Goal: Task Accomplishment & Management: Use online tool/utility

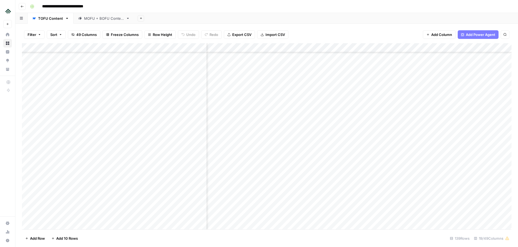
scroll to position [1055, 582]
click at [330, 95] on div "Add Column" at bounding box center [266, 136] width 489 height 186
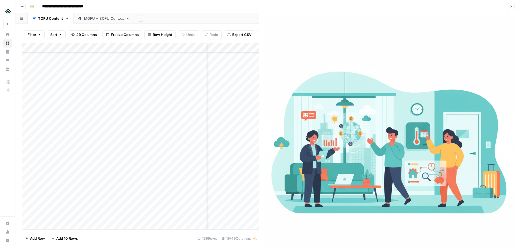
click at [512, 6] on icon "button" at bounding box center [510, 6] width 3 height 3
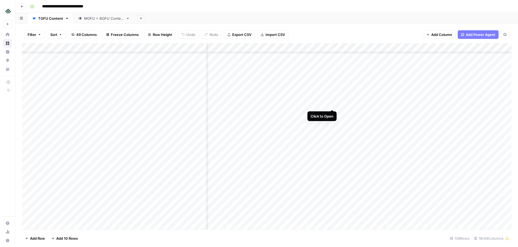
click at [331, 104] on div "Add Column" at bounding box center [266, 136] width 489 height 186
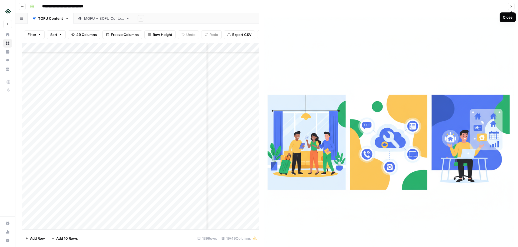
click at [511, 8] on button "Close" at bounding box center [510, 6] width 7 height 7
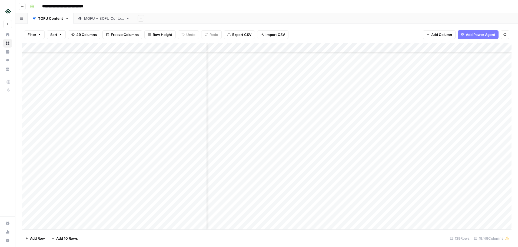
click at [333, 114] on div "Add Column" at bounding box center [266, 136] width 489 height 186
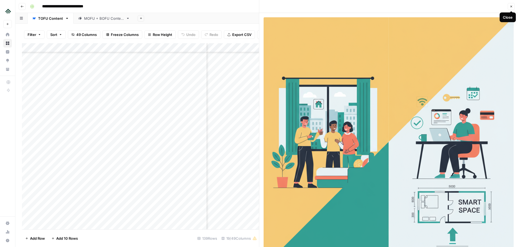
click at [512, 6] on icon "button" at bounding box center [511, 7] width 2 height 2
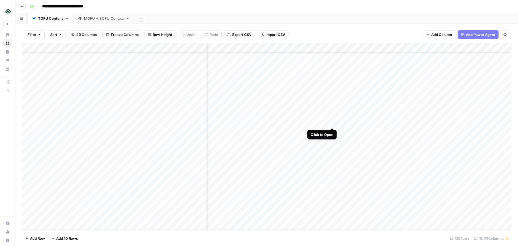
click at [331, 122] on div "Add Column" at bounding box center [266, 136] width 489 height 186
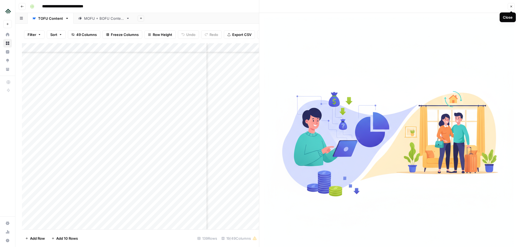
click at [510, 6] on icon "button" at bounding box center [511, 7] width 2 height 2
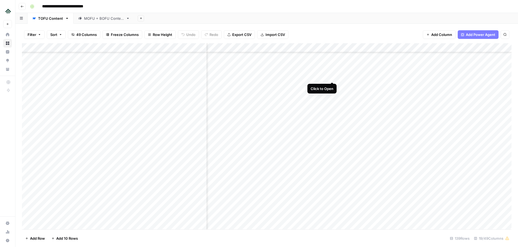
click at [333, 76] on div "Add Column" at bounding box center [266, 136] width 489 height 186
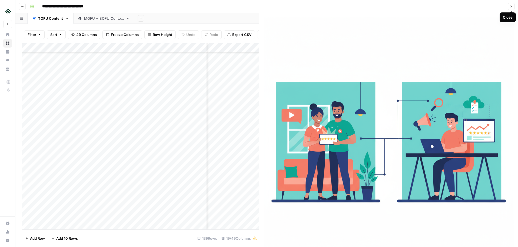
click at [510, 7] on icon "button" at bounding box center [511, 7] width 2 height 2
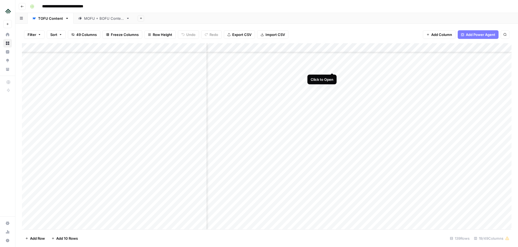
click at [333, 68] on div "Add Column" at bounding box center [266, 136] width 489 height 186
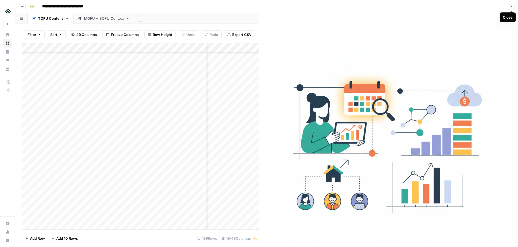
click at [512, 8] on button "Close" at bounding box center [510, 6] width 7 height 7
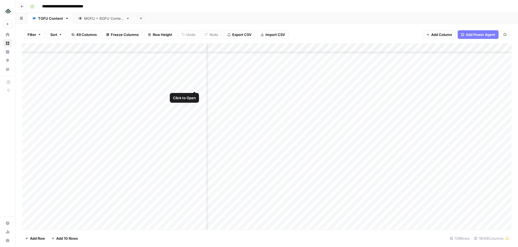
click at [195, 85] on div "Add Column" at bounding box center [266, 136] width 489 height 186
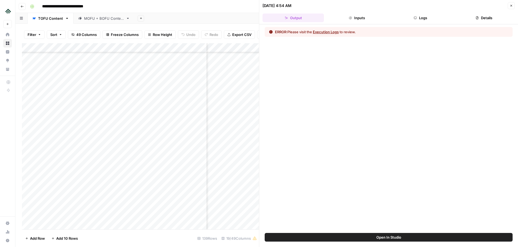
click at [416, 20] on button "Logs" at bounding box center [420, 18] width 61 height 9
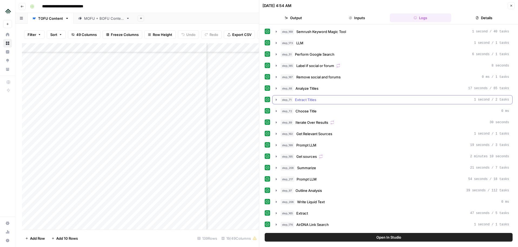
scroll to position [101, 0]
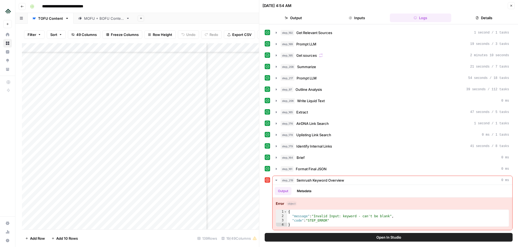
click at [510, 3] on button "Close" at bounding box center [510, 5] width 7 height 7
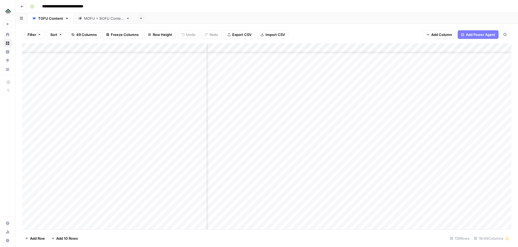
scroll to position [965, 582]
click at [332, 93] on div "Add Column" at bounding box center [266, 136] width 489 height 186
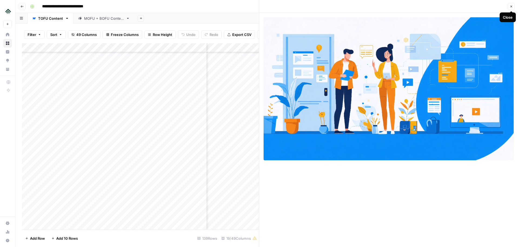
click at [509, 7] on icon "button" at bounding box center [510, 6] width 3 height 3
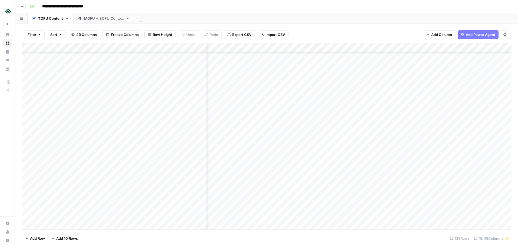
scroll to position [981, 582]
click at [331, 131] on div "Add Column" at bounding box center [266, 136] width 489 height 186
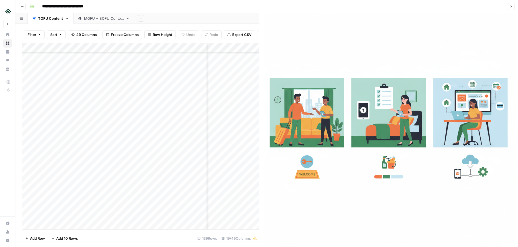
scroll to position [19, 0]
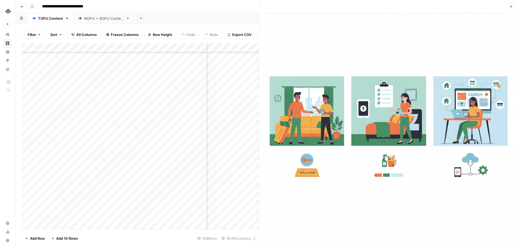
click at [510, 7] on icon "button" at bounding box center [511, 7] width 2 height 2
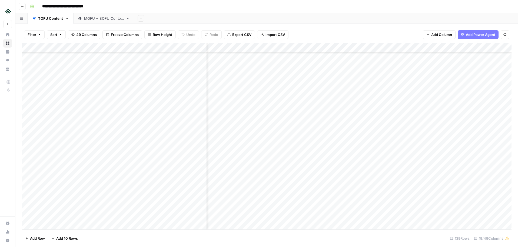
click at [332, 141] on div "Add Column" at bounding box center [266, 136] width 489 height 186
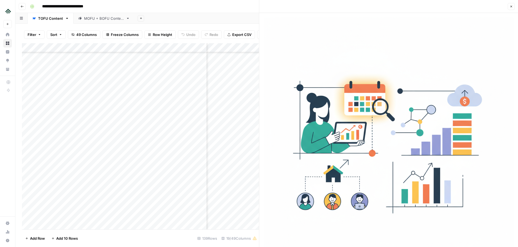
scroll to position [4, 0]
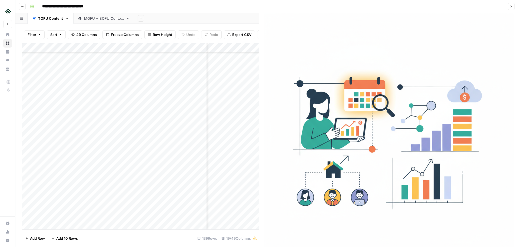
click at [509, 6] on icon "button" at bounding box center [510, 6] width 3 height 3
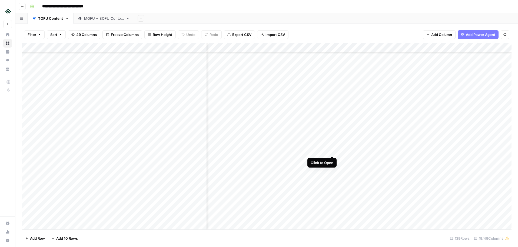
click at [332, 151] on div "Add Column" at bounding box center [266, 136] width 489 height 186
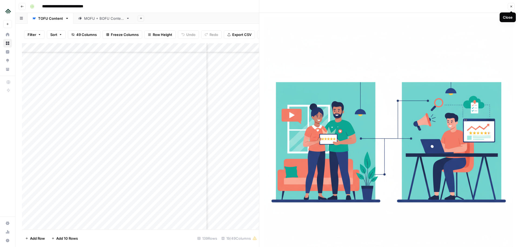
click at [509, 6] on button "Close" at bounding box center [510, 6] width 7 height 7
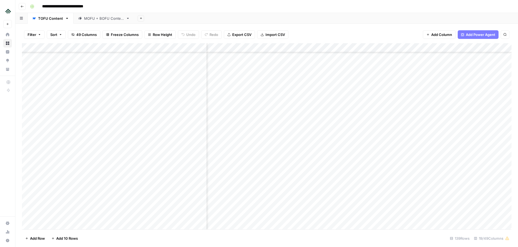
click at [332, 178] on div "Add Column" at bounding box center [266, 136] width 489 height 186
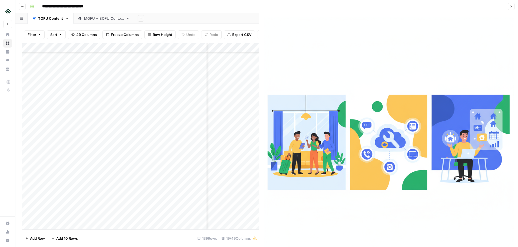
click at [510, 5] on icon "button" at bounding box center [510, 6] width 3 height 3
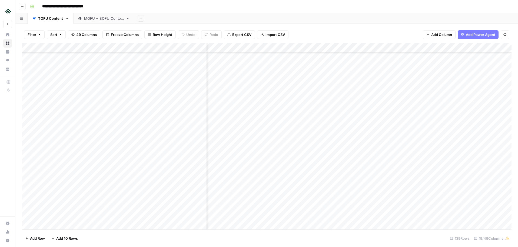
click at [331, 187] on div "Add Column" at bounding box center [266, 136] width 489 height 186
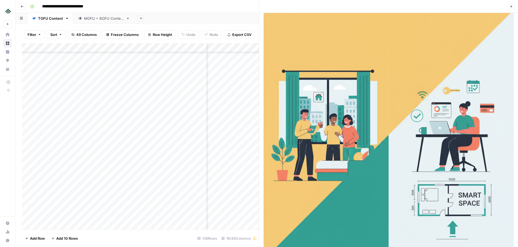
scroll to position [25, 0]
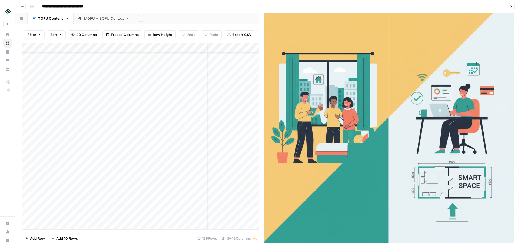
click at [513, 3] on button "Close" at bounding box center [510, 6] width 7 height 7
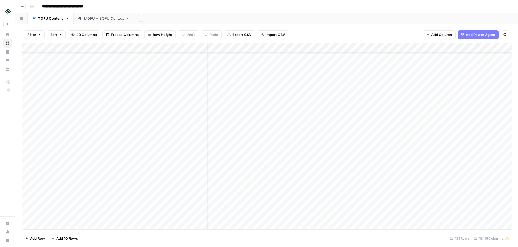
click at [332, 196] on div "Add Column" at bounding box center [266, 136] width 489 height 186
